Goal: Task Accomplishment & Management: Manage account settings

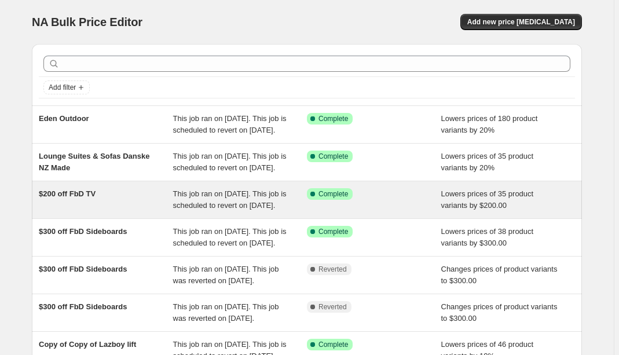
click at [127, 211] on div "$200 off FbD TV" at bounding box center [106, 199] width 134 height 23
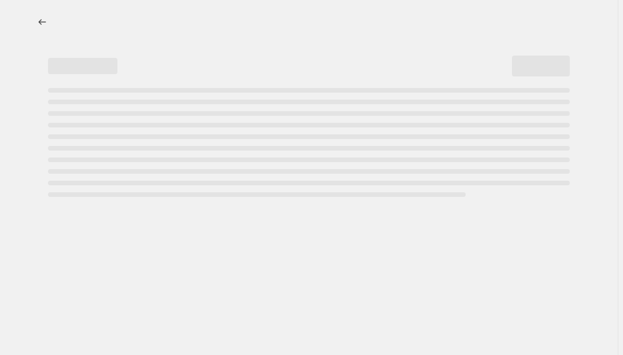
select select "by"
select select "pp"
select select "vendor"
select select "product_type"
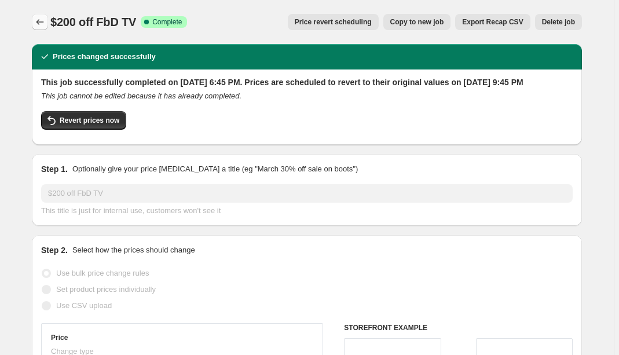
click at [43, 23] on icon "Price change jobs" at bounding box center [40, 22] width 12 height 12
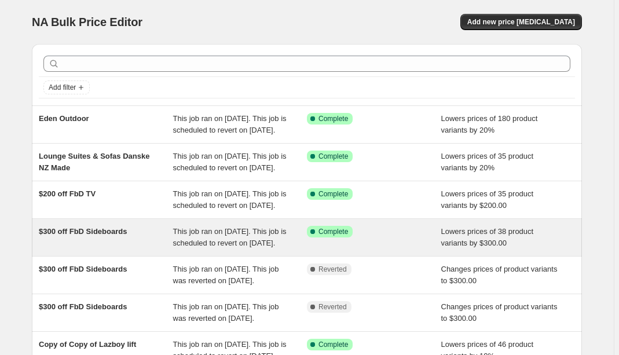
click at [104, 236] on span "$300 off FbD Sideboards" at bounding box center [83, 231] width 88 height 9
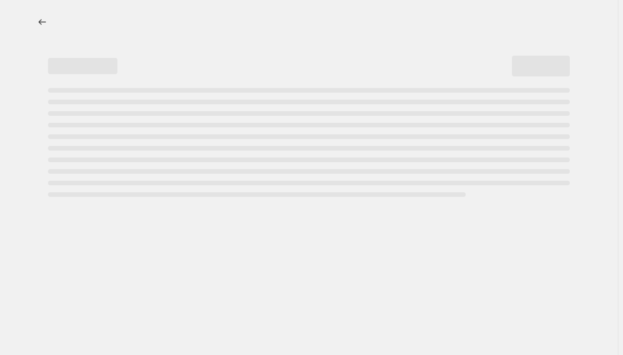
select select "by"
select select "pp"
select select "vendor"
select select "product_type"
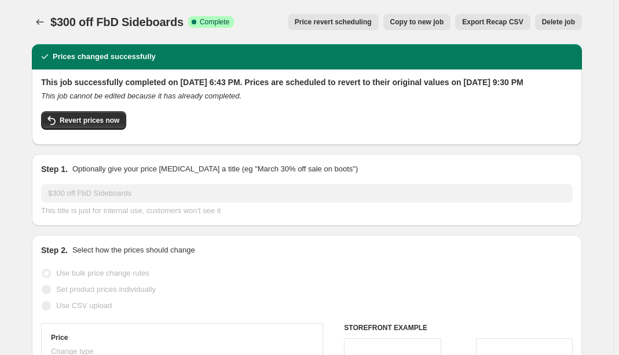
click at [333, 21] on span "Price revert scheduling" at bounding box center [333, 21] width 77 height 9
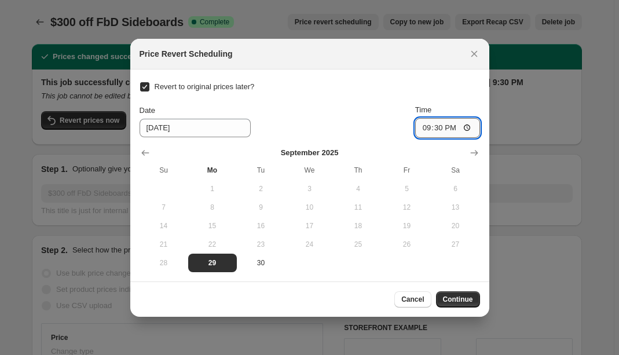
click at [435, 127] on input "21:30" at bounding box center [447, 128] width 65 height 20
click at [434, 128] on input "21:30" at bounding box center [447, 128] width 65 height 20
type input "21:40"
click at [461, 293] on button "Continue" at bounding box center [458, 299] width 44 height 16
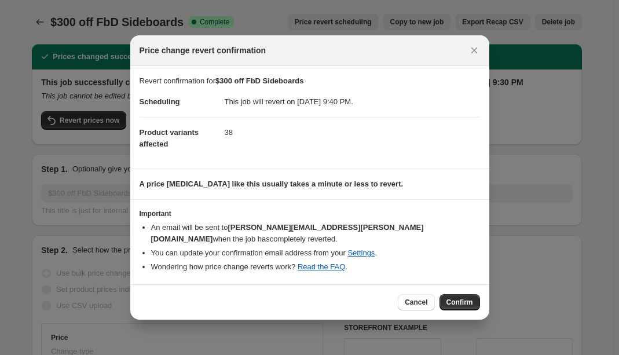
click at [460, 300] on span "Confirm" at bounding box center [459, 301] width 27 height 9
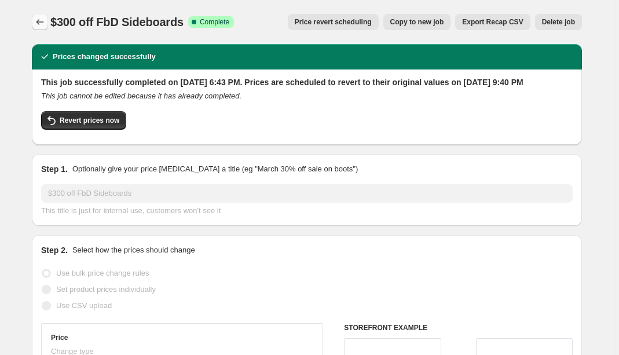
click at [43, 21] on icon "Price change jobs" at bounding box center [40, 22] width 12 height 12
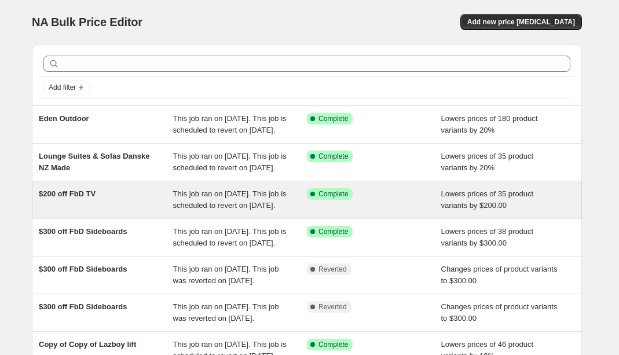
click at [179, 211] on div "This job ran on [DATE]. This job is scheduled to revert on [DATE]." at bounding box center [240, 199] width 134 height 23
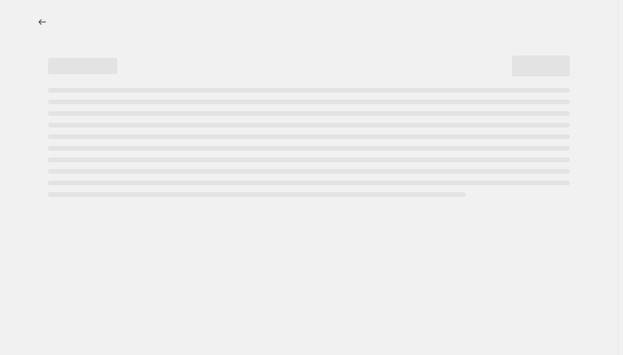
select select "by"
select select "pp"
select select "vendor"
select select "product_type"
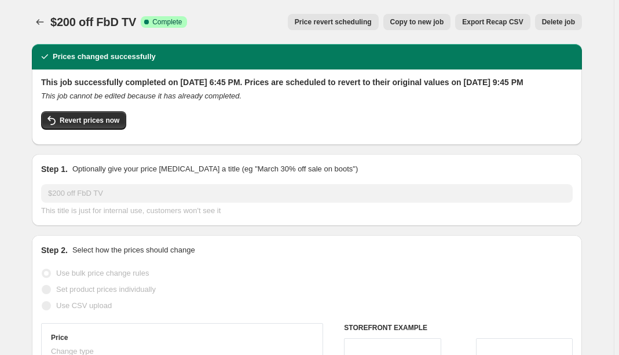
click at [324, 17] on span "Price revert scheduling" at bounding box center [333, 21] width 77 height 9
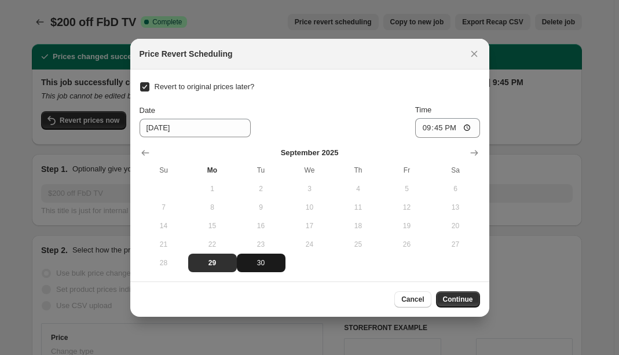
click at [263, 262] on span "30" at bounding box center [260, 262] width 39 height 9
type input "[DATE]"
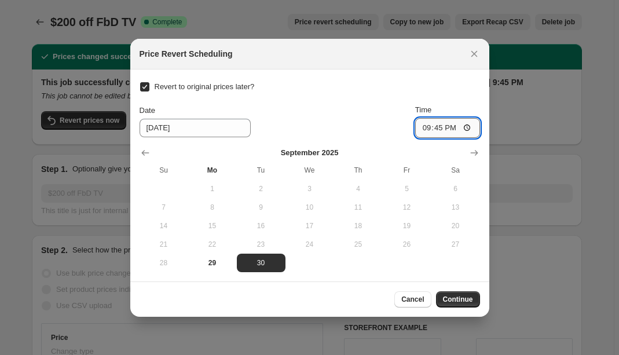
click at [426, 128] on input "21:45" at bounding box center [447, 128] width 65 height 20
click at [454, 296] on span "Continue" at bounding box center [458, 299] width 30 height 9
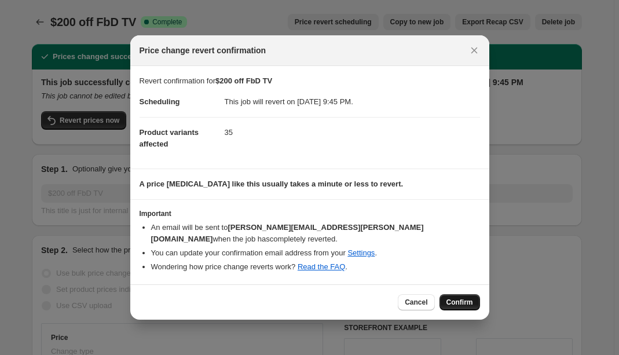
click at [460, 297] on span "Confirm" at bounding box center [459, 301] width 27 height 9
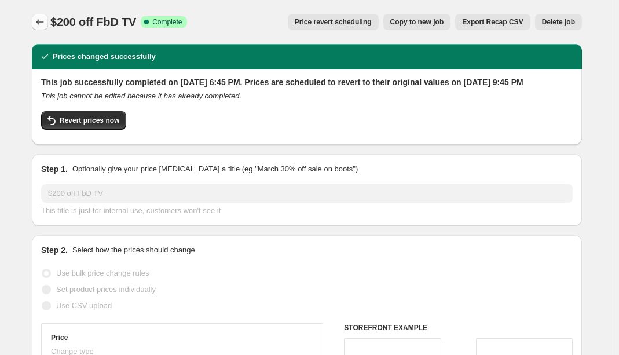
click at [36, 20] on icon "Price change jobs" at bounding box center [40, 22] width 12 height 12
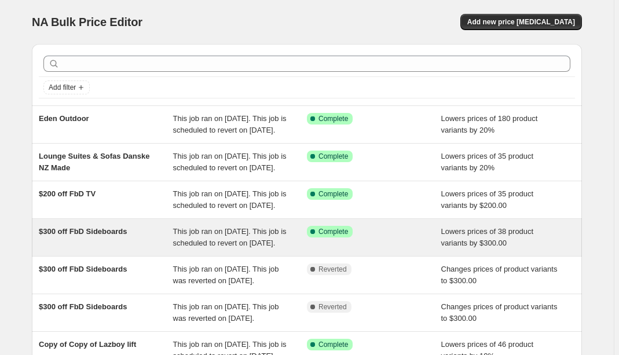
click at [120, 249] on div "$300 off FbD Sideboards" at bounding box center [106, 237] width 134 height 23
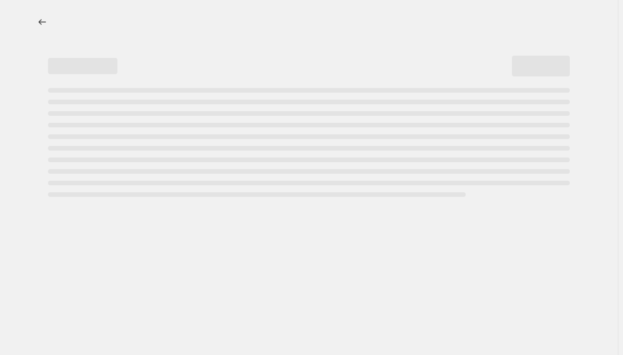
select select "by"
select select "pp"
select select "vendor"
select select "product_type"
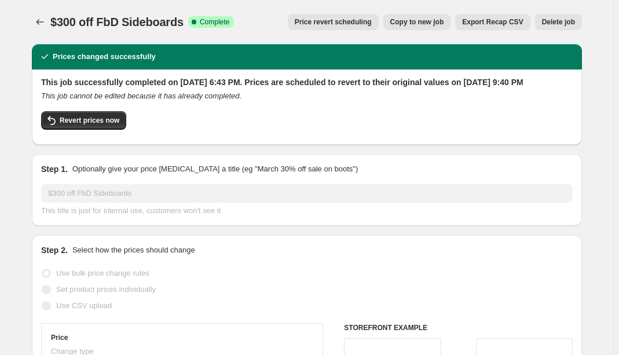
click at [312, 22] on span "Price revert scheduling" at bounding box center [333, 21] width 77 height 9
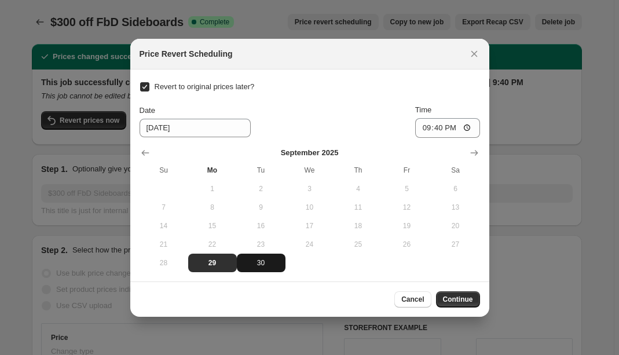
click at [256, 266] on span "30" at bounding box center [260, 262] width 39 height 9
type input "[DATE]"
click at [463, 300] on span "Continue" at bounding box center [458, 299] width 30 height 9
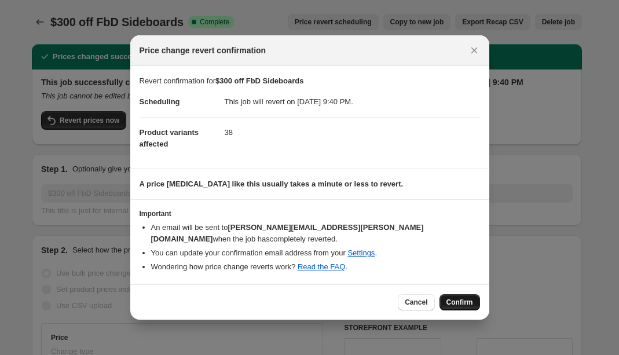
click at [451, 299] on span "Confirm" at bounding box center [459, 301] width 27 height 9
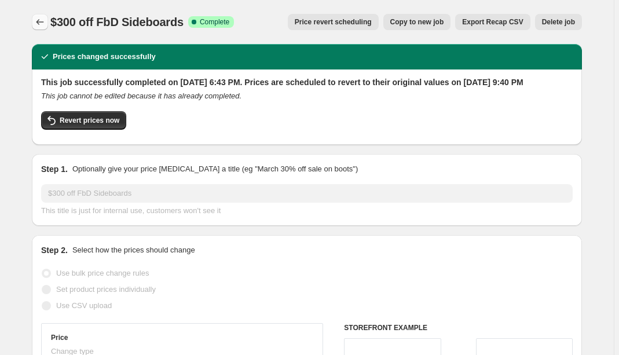
click at [36, 19] on icon "Price change jobs" at bounding box center [40, 22] width 12 height 12
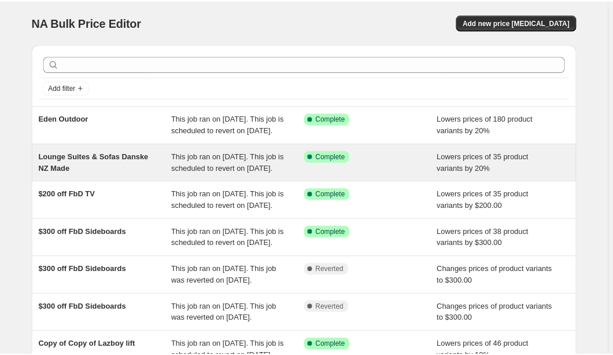
scroll to position [46, 0]
